Goal: Find specific page/section: Find specific page/section

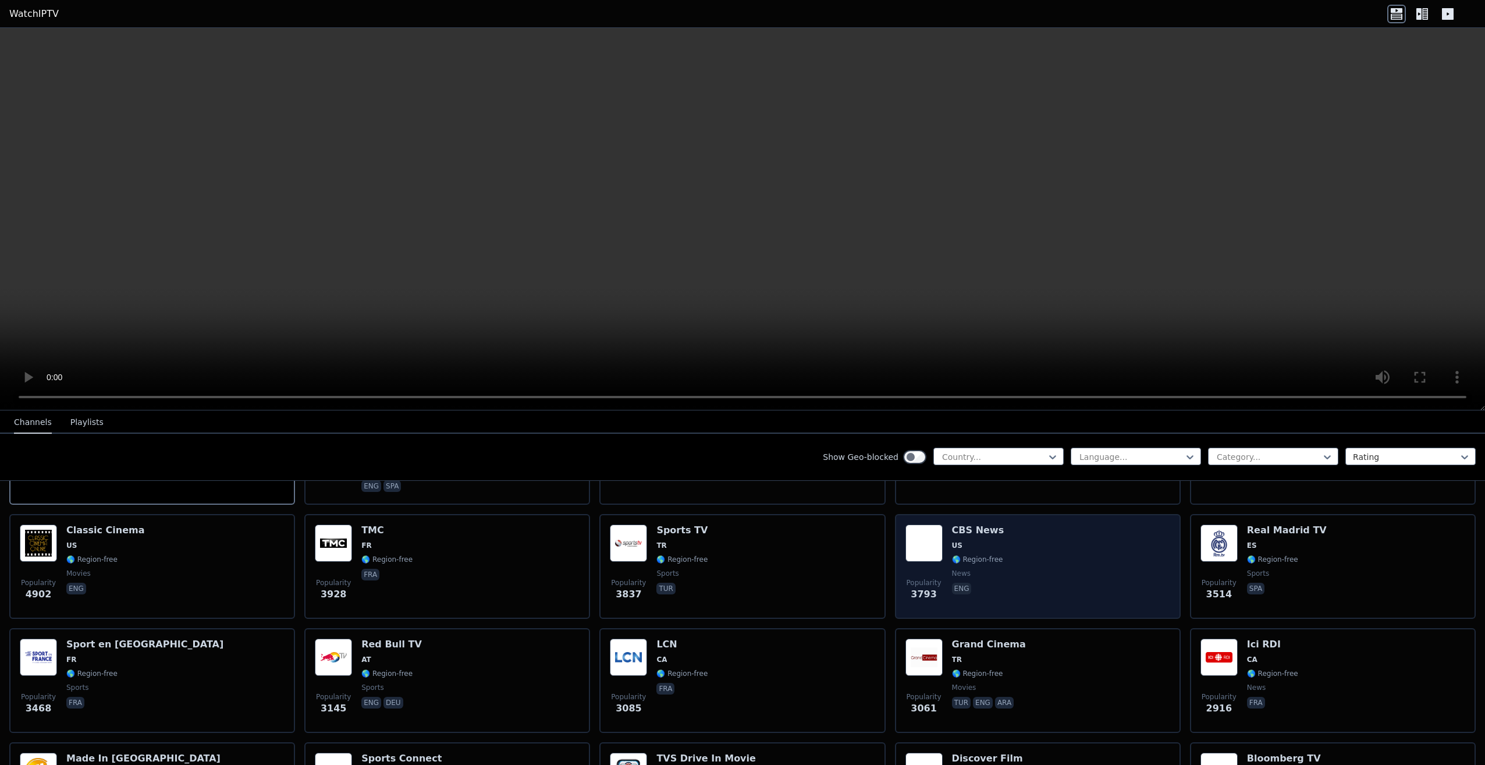
scroll to position [116, 0]
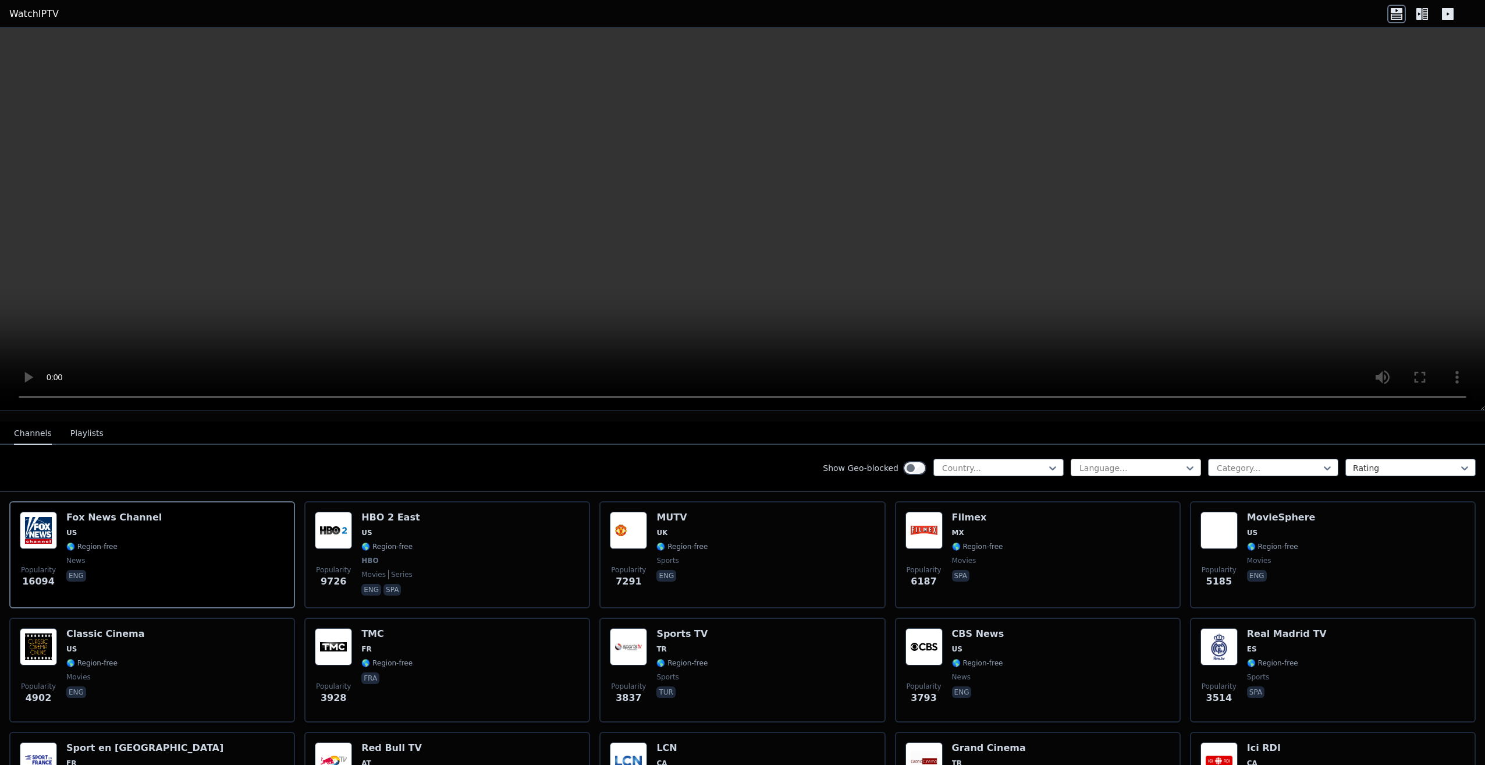
click at [1090, 462] on div at bounding box center [1131, 468] width 106 height 12
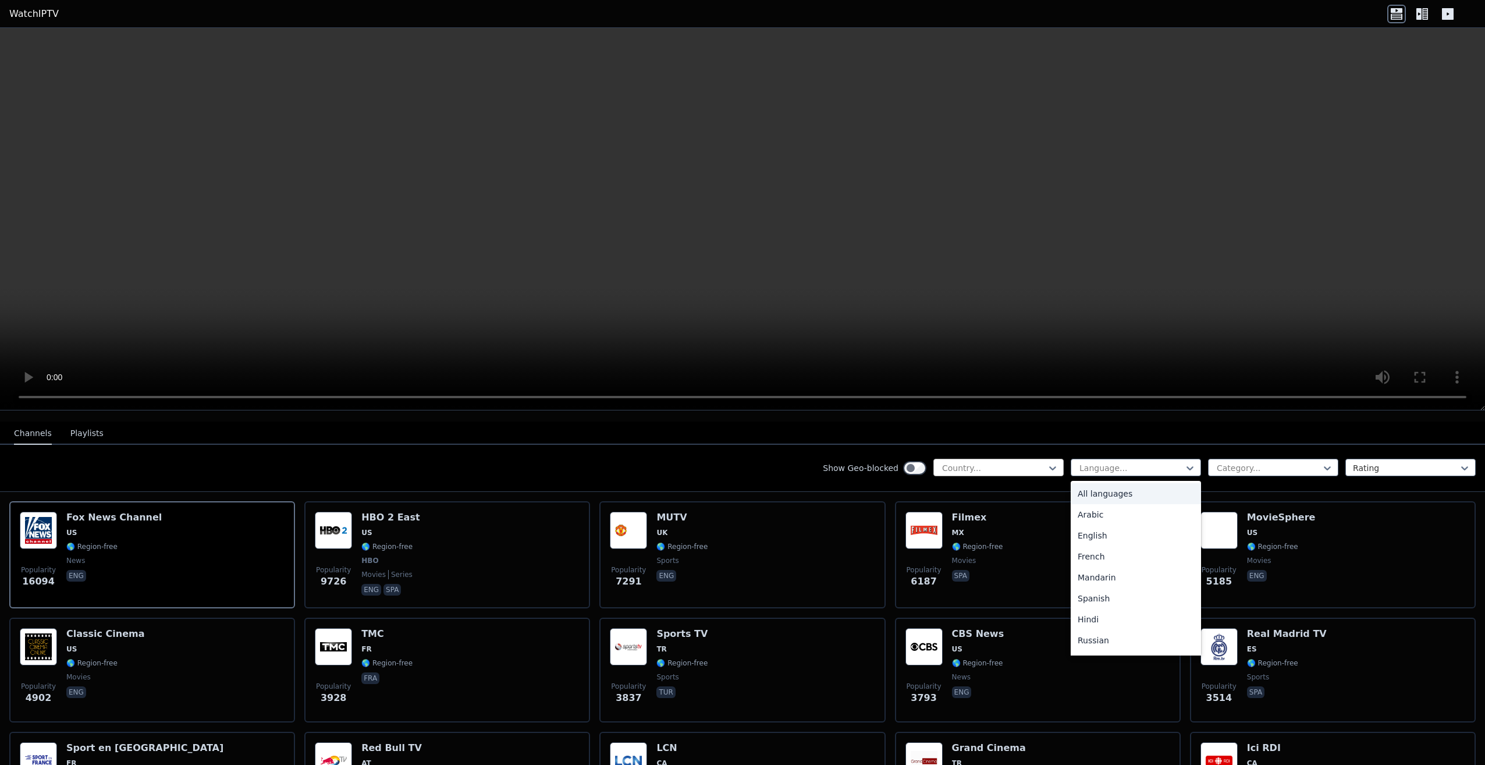
click at [968, 462] on div at bounding box center [994, 468] width 106 height 12
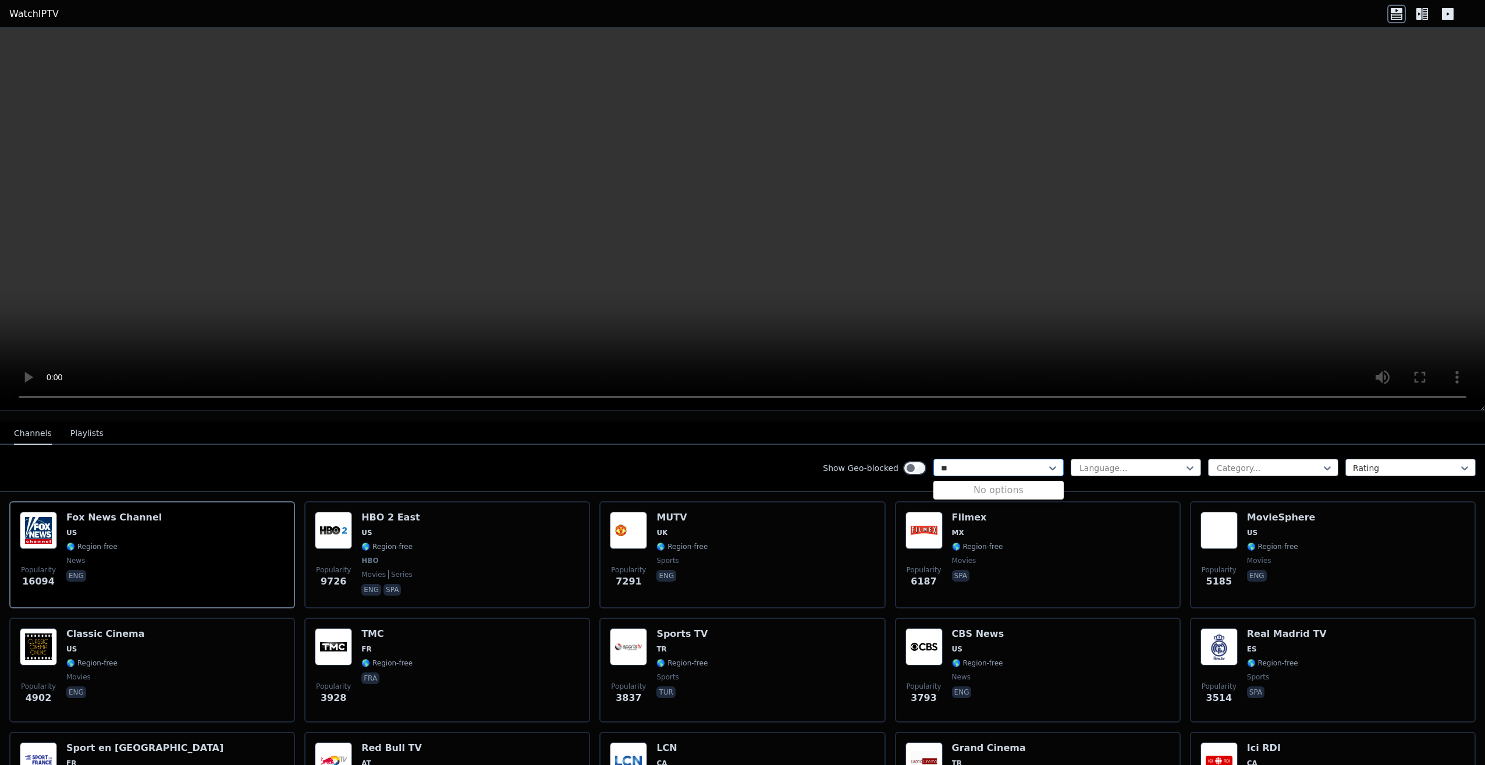
type input "*"
type input "****"
click at [980, 486] on div "Israel" at bounding box center [998, 493] width 130 height 21
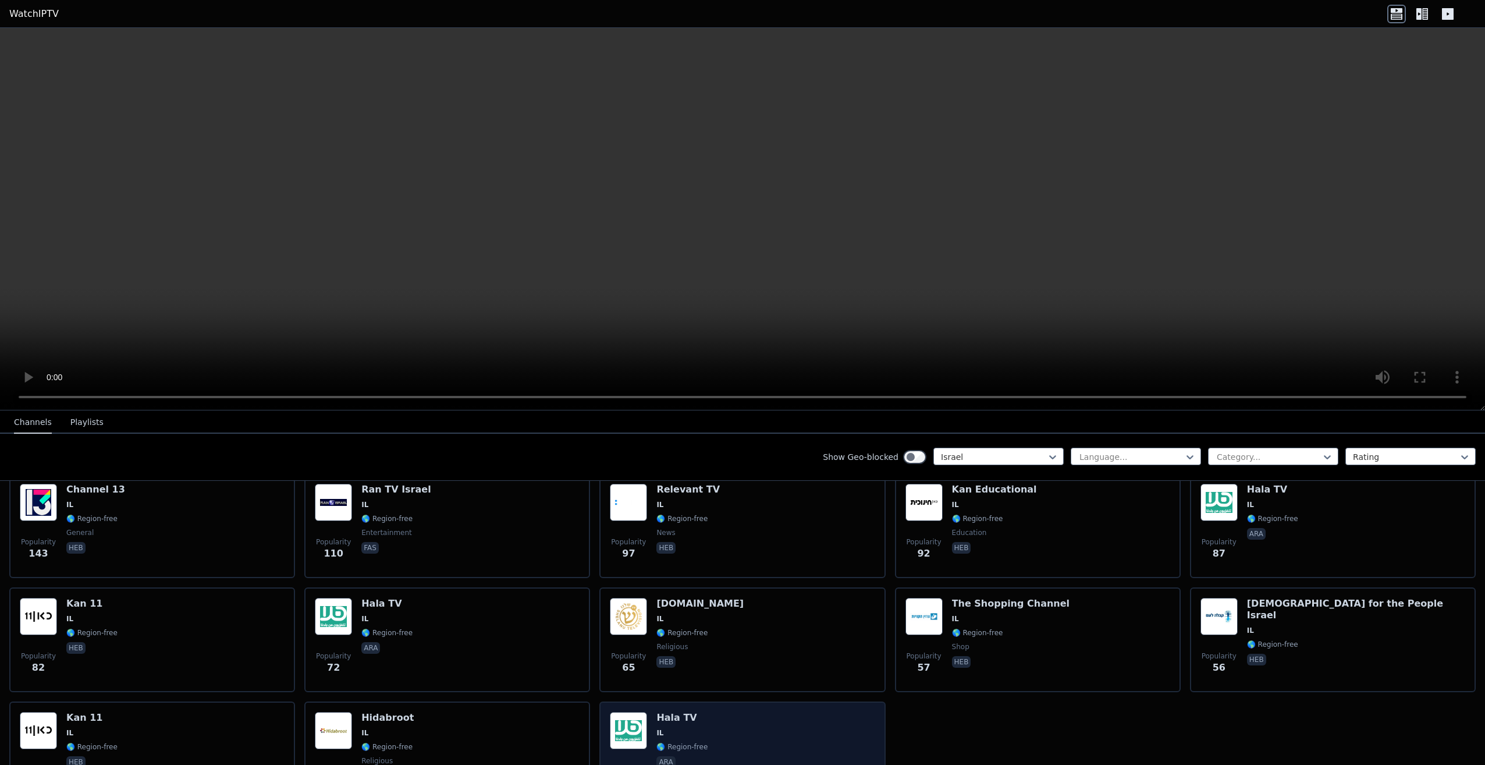
scroll to position [339, 0]
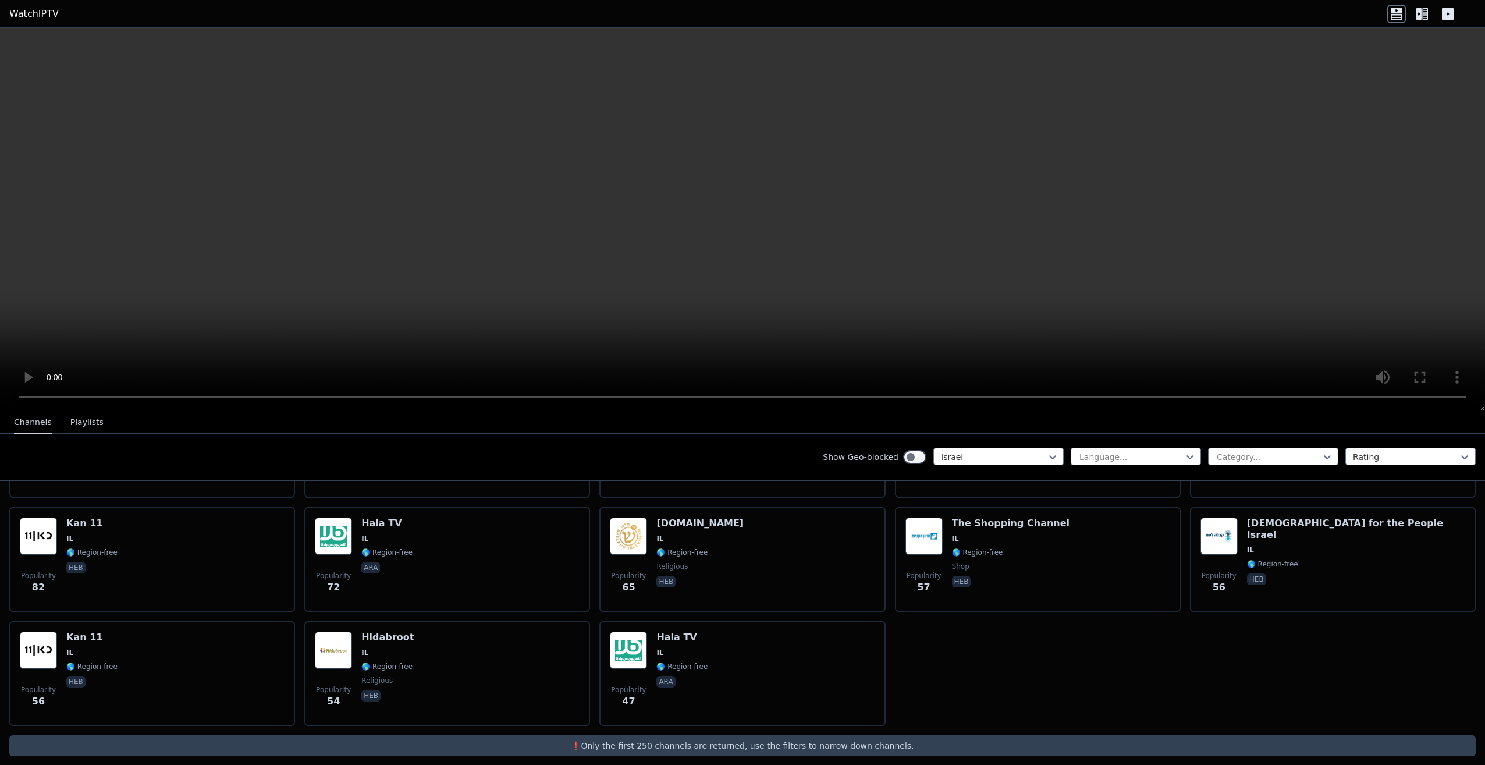
click at [1017, 467] on div "Show Geo-blocked Israel Language... Category... Rating" at bounding box center [742, 457] width 1485 height 47
click at [1008, 456] on div at bounding box center [994, 457] width 106 height 12
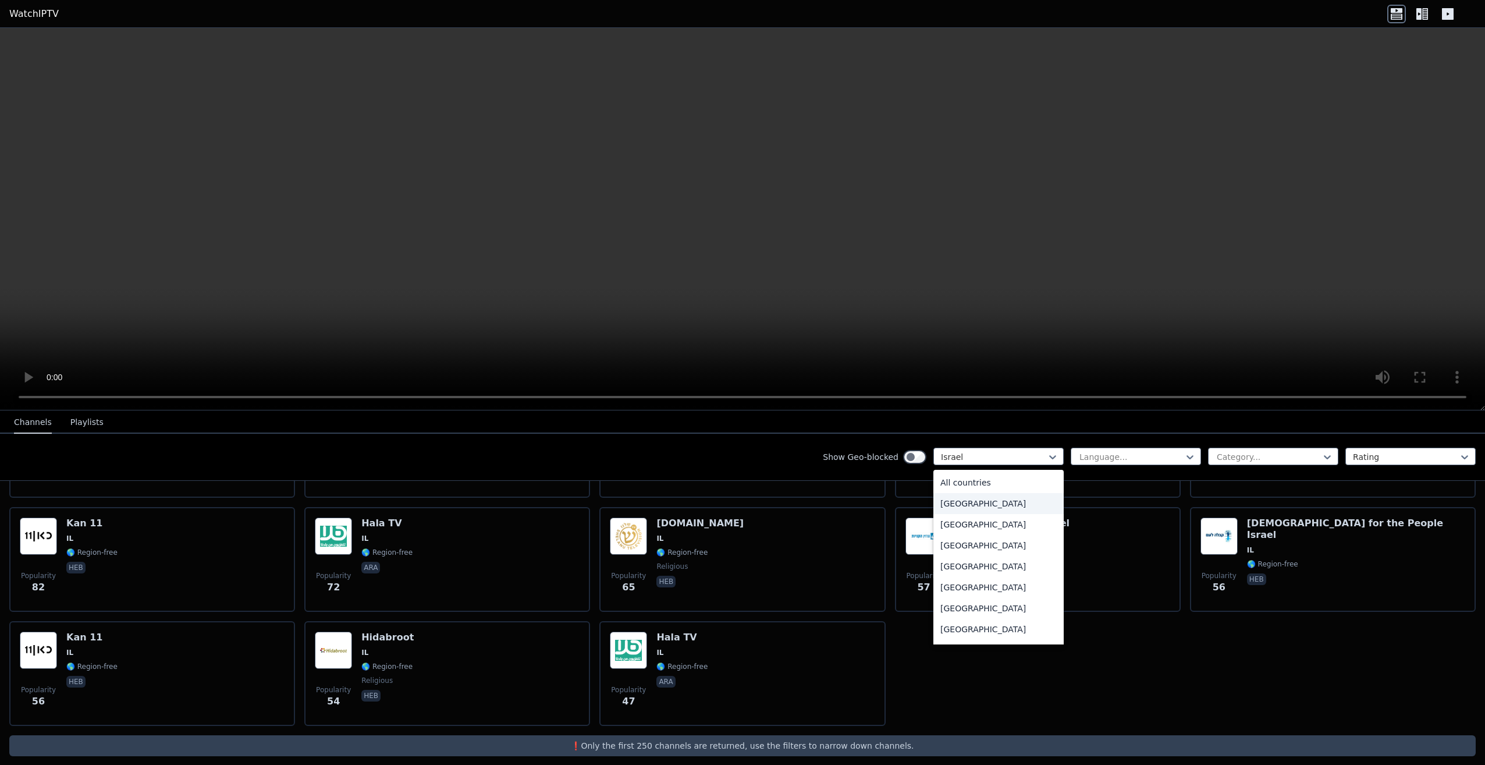
click at [960, 488] on div "All countries" at bounding box center [998, 482] width 130 height 21
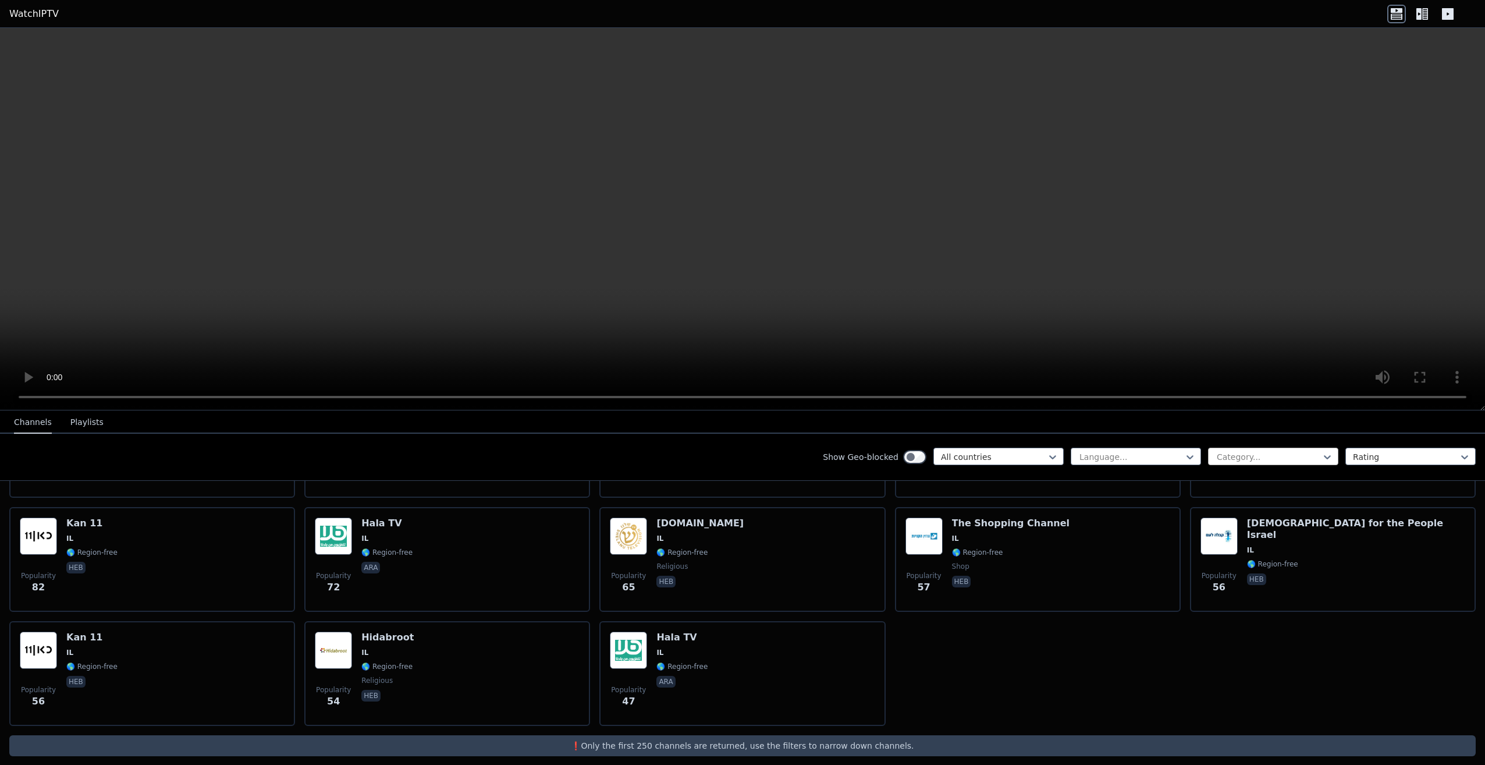
click at [1250, 448] on div "Category..." at bounding box center [1273, 455] width 130 height 17
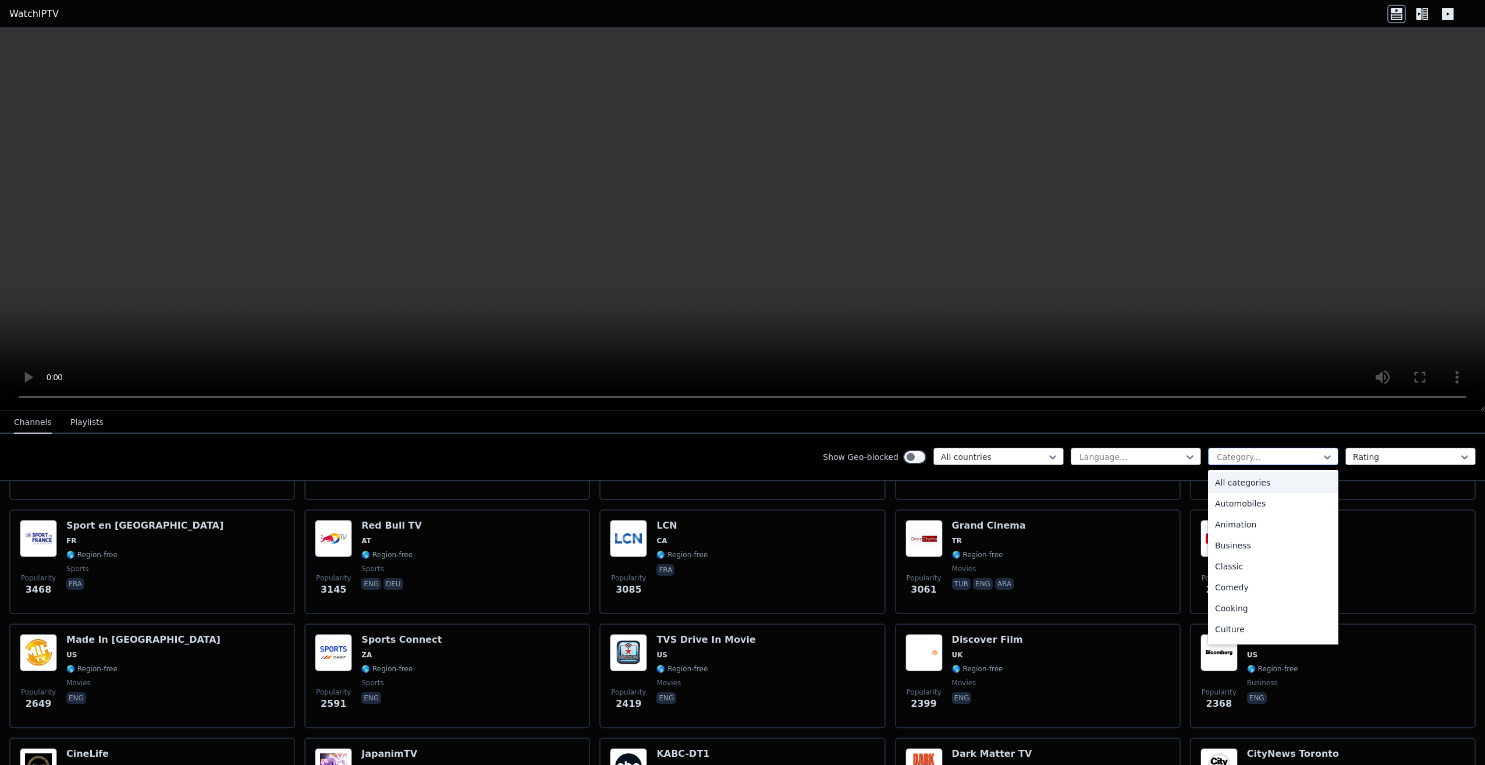
scroll to position [341, 0]
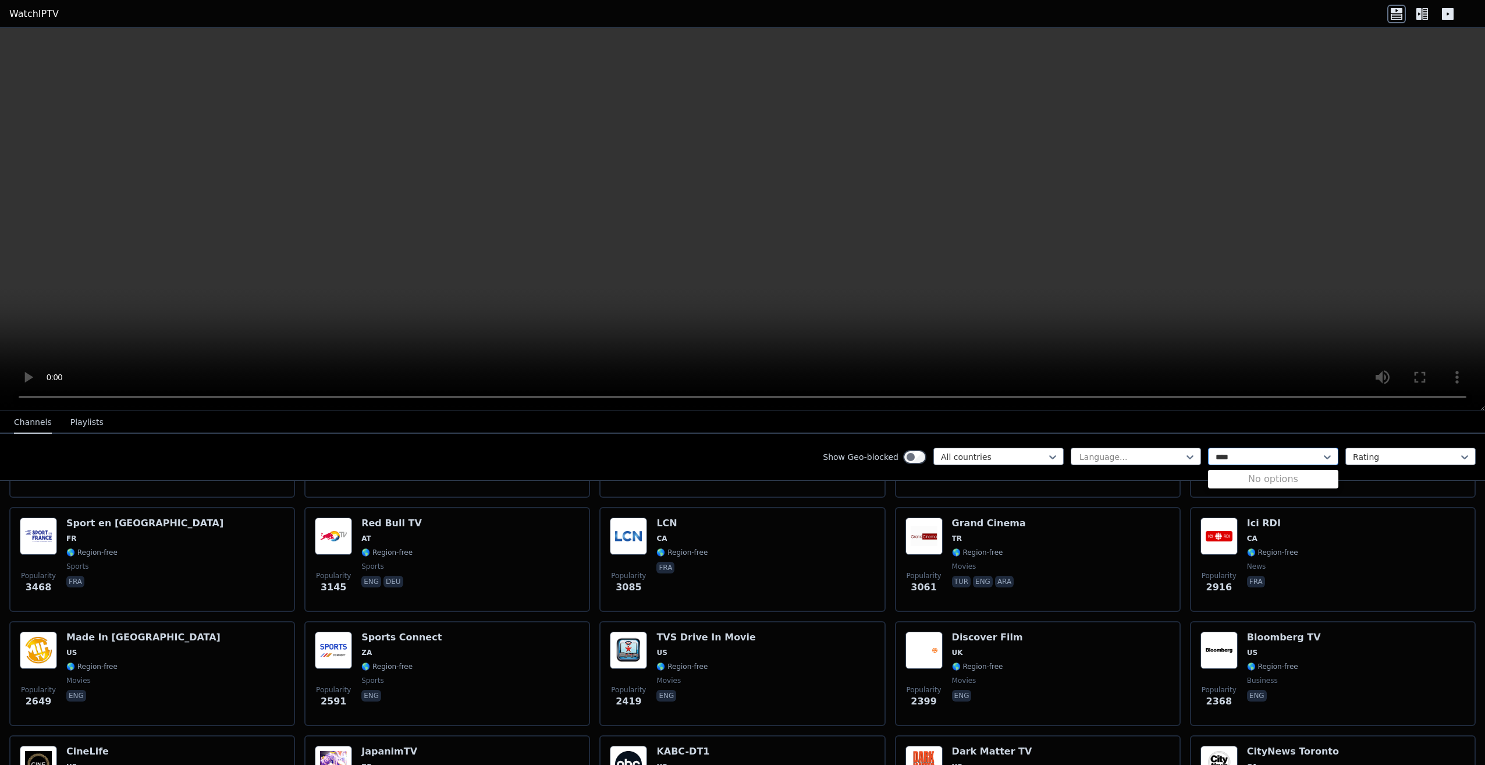
type input "***"
click at [1231, 476] on div "Sports" at bounding box center [1273, 482] width 130 height 21
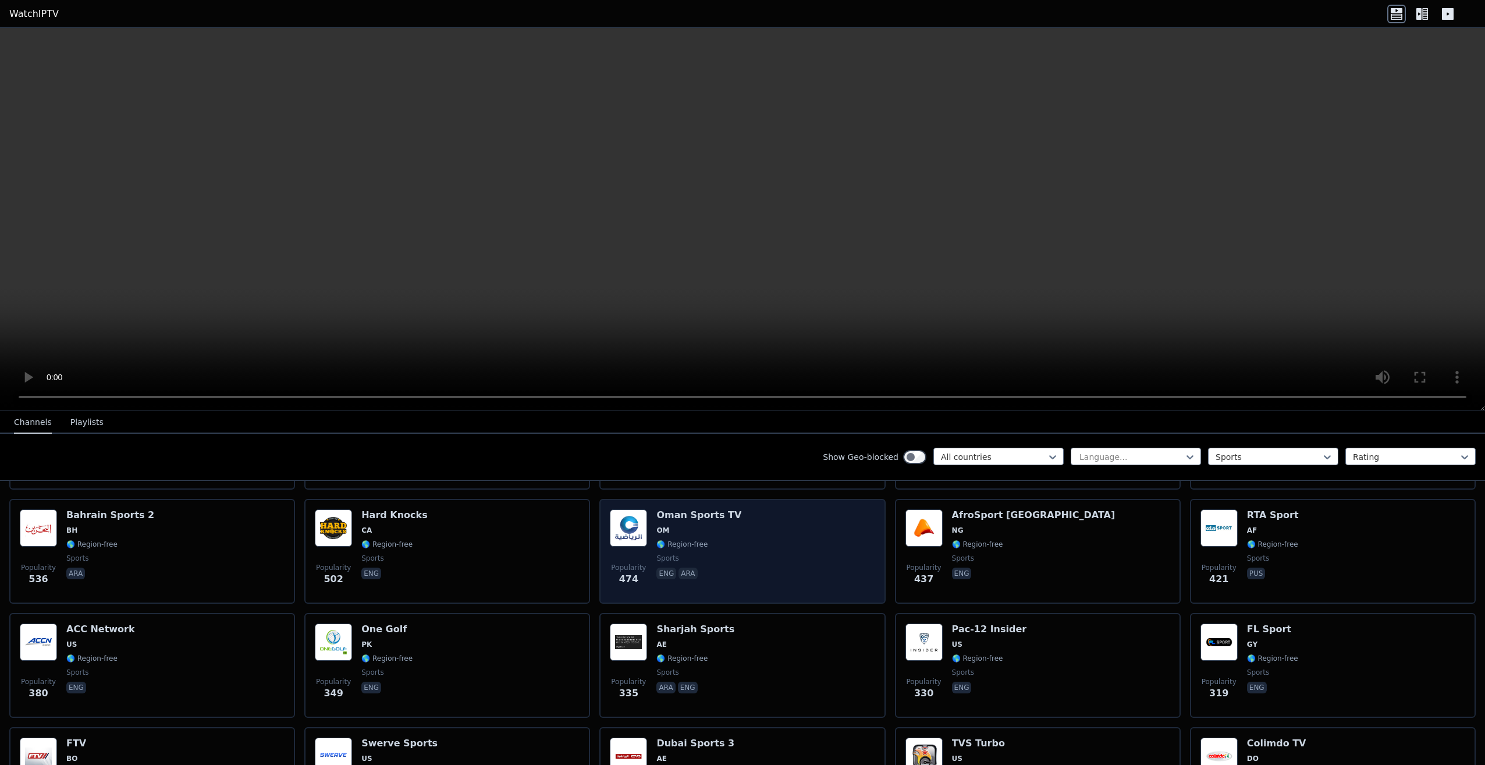
scroll to position [1095, 0]
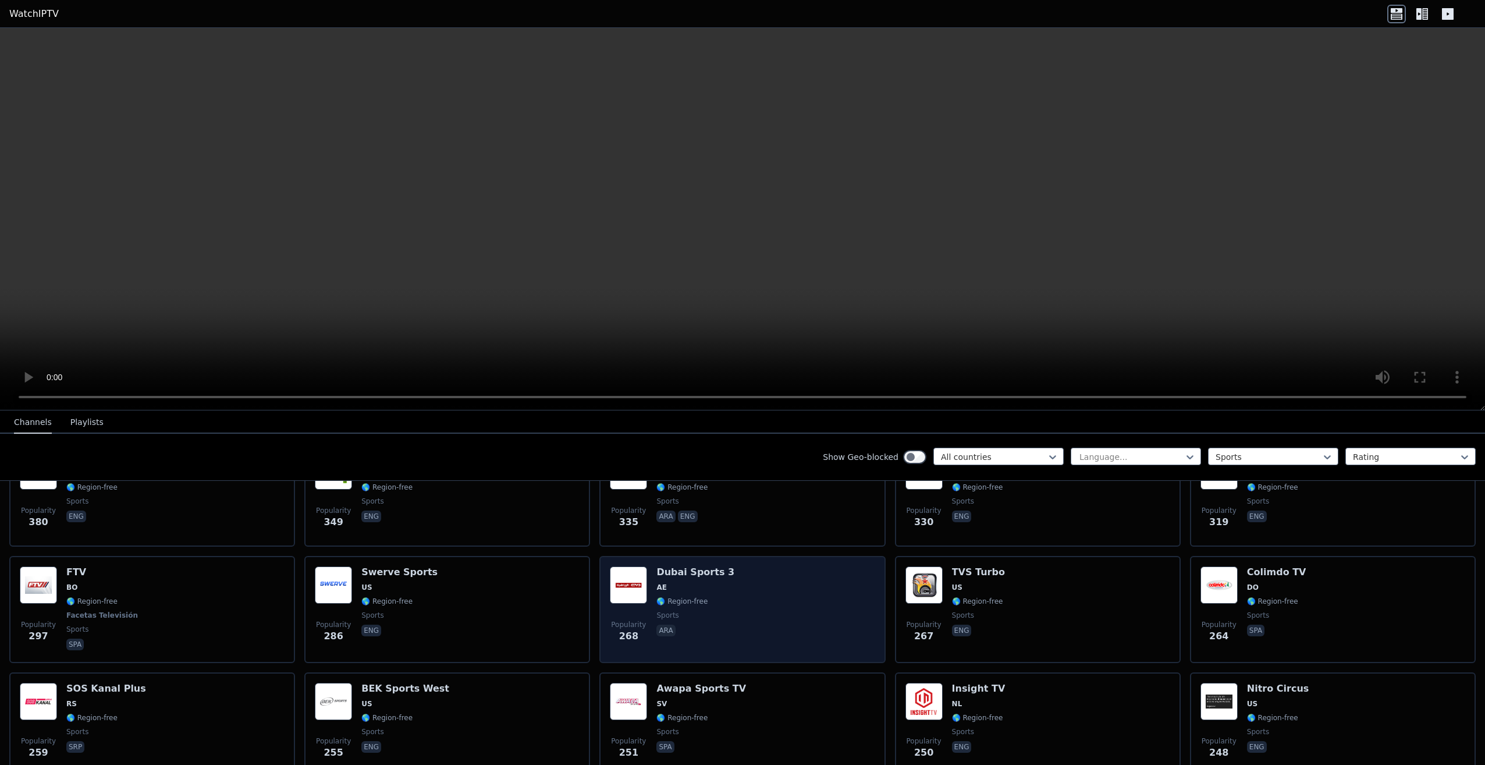
drag, startPoint x: 841, startPoint y: 597, endPoint x: 832, endPoint y: 594, distance: 9.9
